Goal: Task Accomplishment & Management: Use online tool/utility

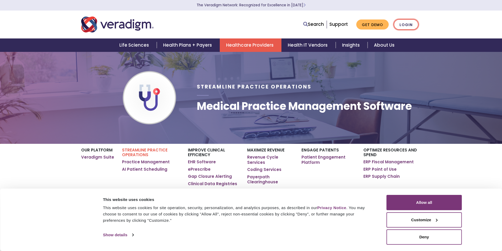
click at [412, 23] on link "Login" at bounding box center [406, 24] width 25 height 11
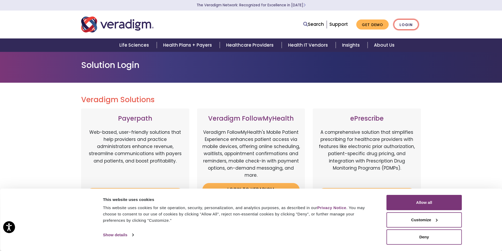
click at [406, 20] on link "Login" at bounding box center [406, 24] width 25 height 11
click at [400, 239] on button "Deny" at bounding box center [424, 237] width 75 height 15
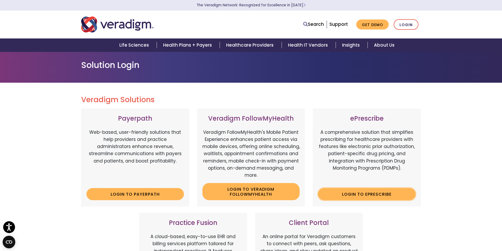
click at [331, 192] on link "Login to ePrescribe" at bounding box center [367, 194] width 98 height 12
